Goal: Navigation & Orientation: Understand site structure

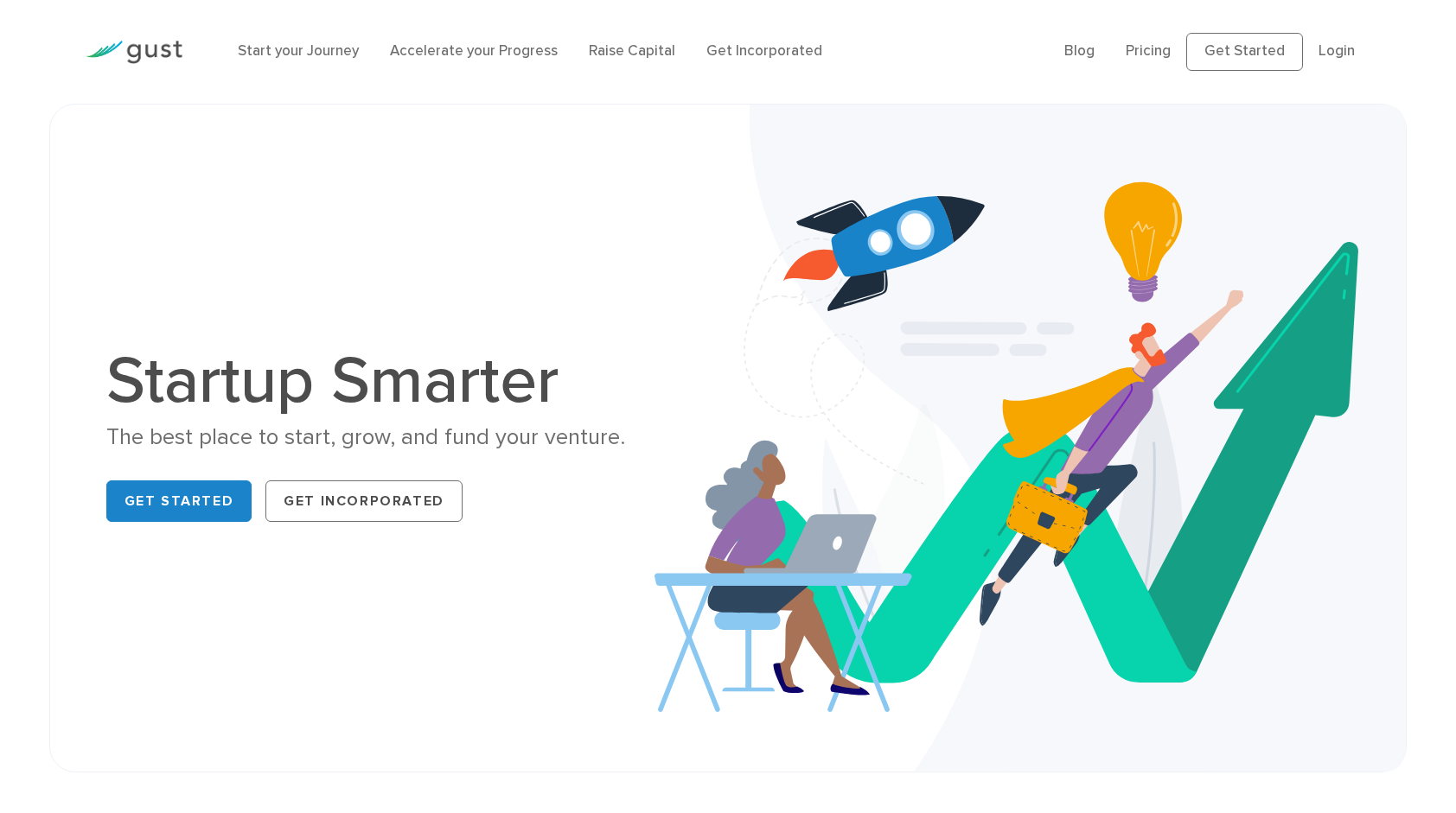
click at [426, 7] on div "Start your Journey Accelerate your Progress Raise Capital Get Incorporated Blog…" at bounding box center [728, 52] width 1311 height 104
click at [638, 513] on div "Get Started Get Incorporated" at bounding box center [404, 501] width 596 height 55
click at [1151, 50] on link "Pricing" at bounding box center [1148, 51] width 45 height 18
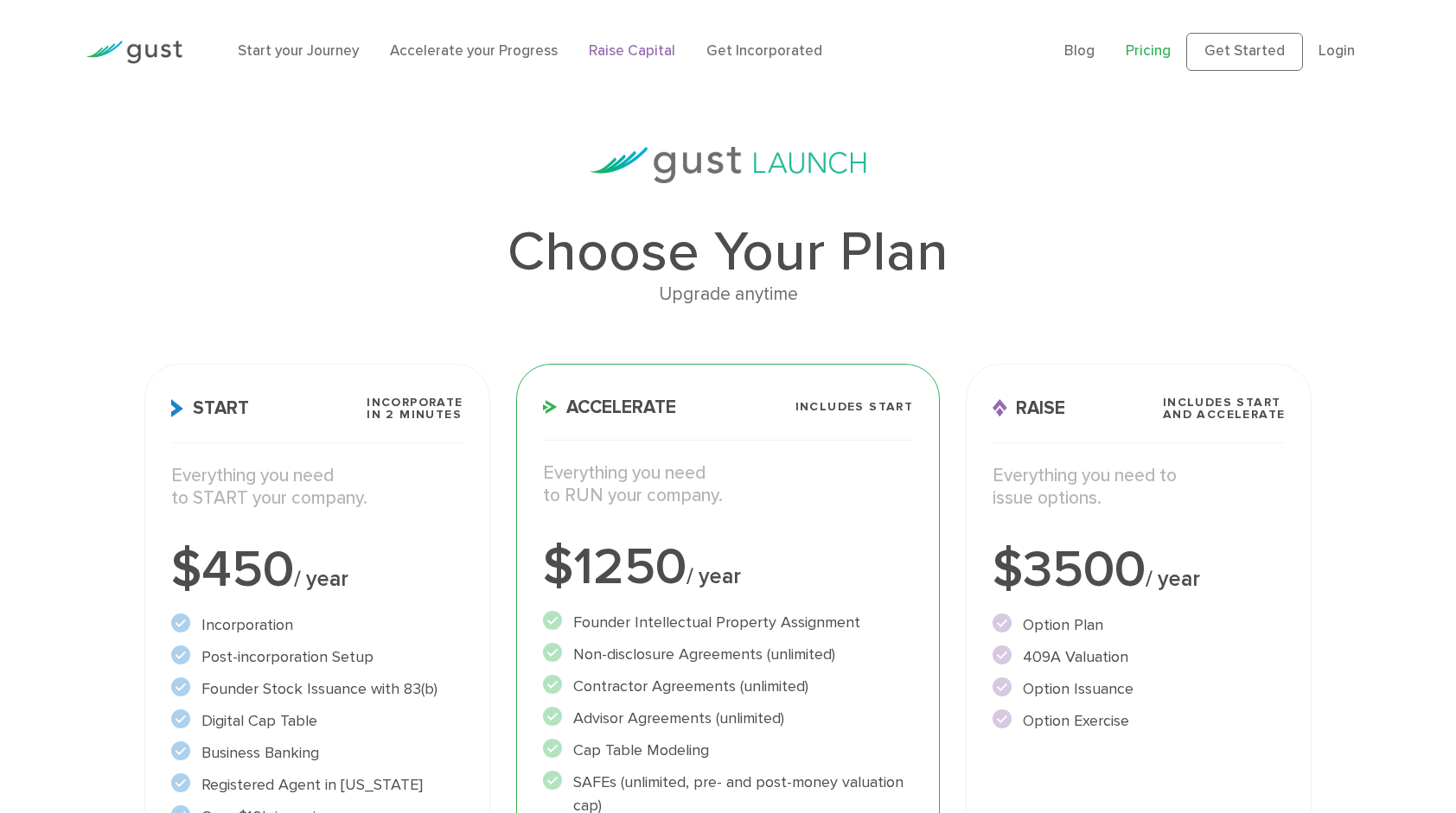
click at [642, 51] on link "Raise Capital" at bounding box center [632, 51] width 86 height 18
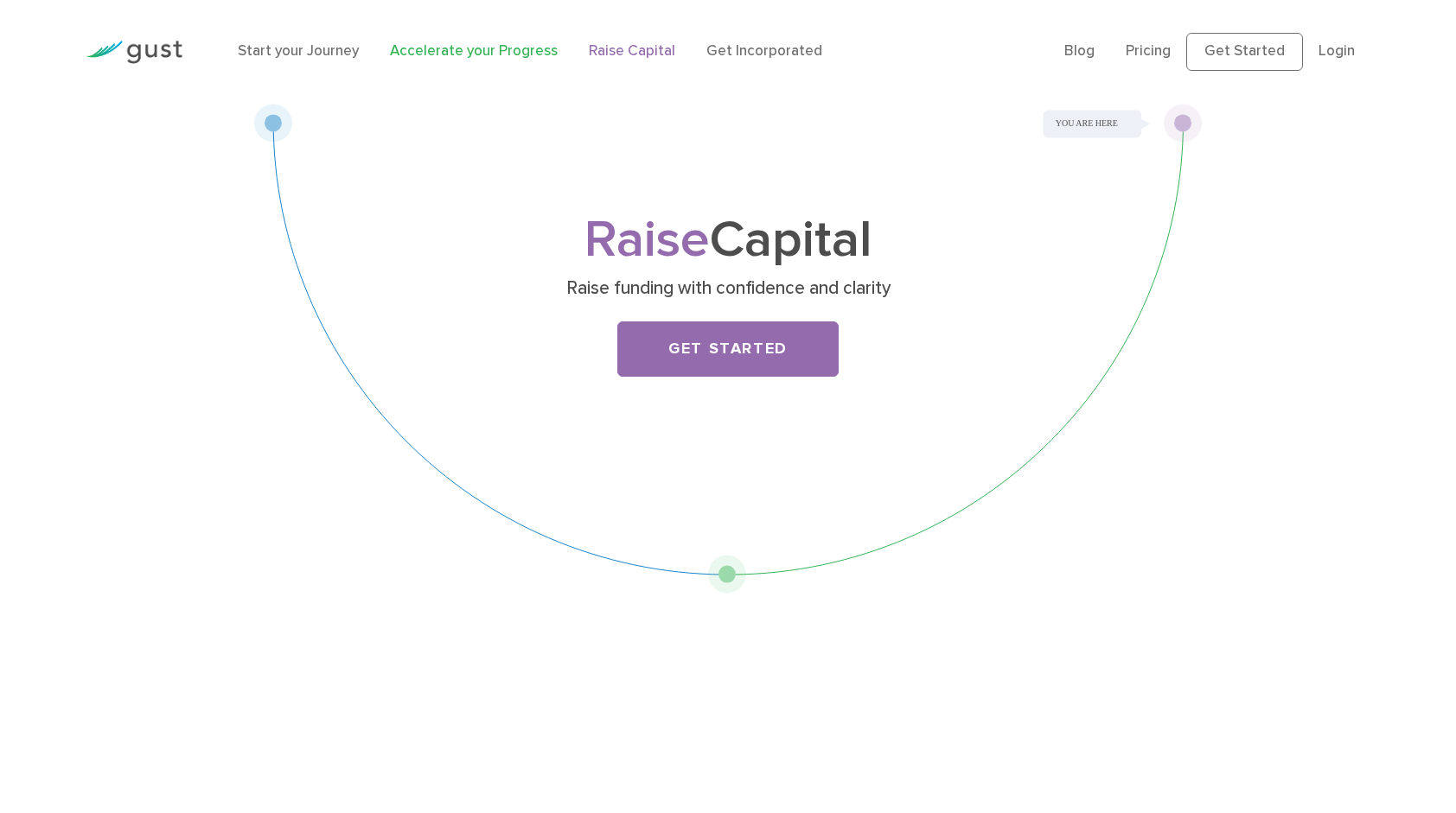
click at [523, 54] on link "Accelerate your Progress" at bounding box center [474, 51] width 168 height 18
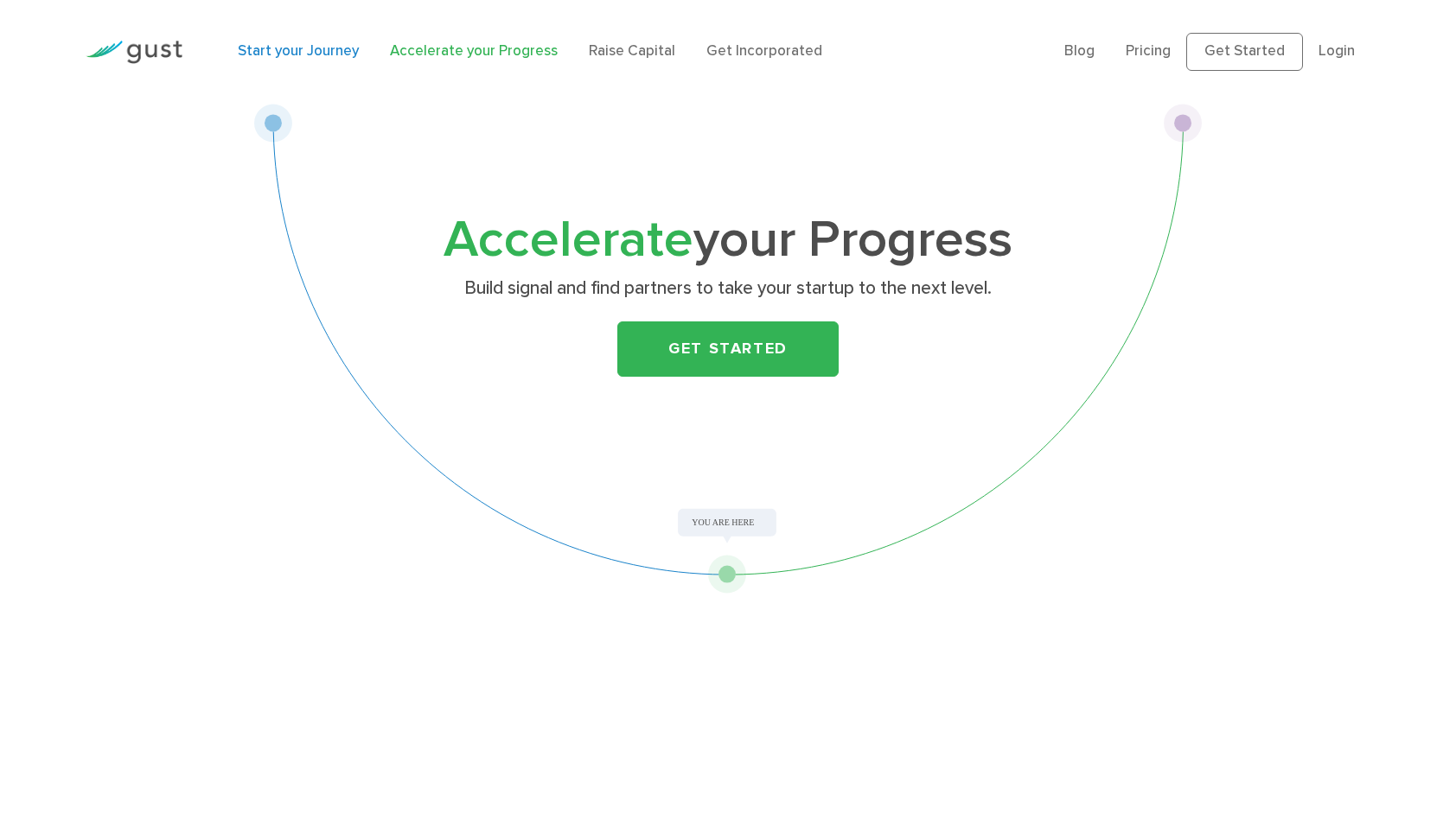
click at [284, 44] on link "Start your Journey" at bounding box center [298, 51] width 121 height 18
